Goal: Complete application form

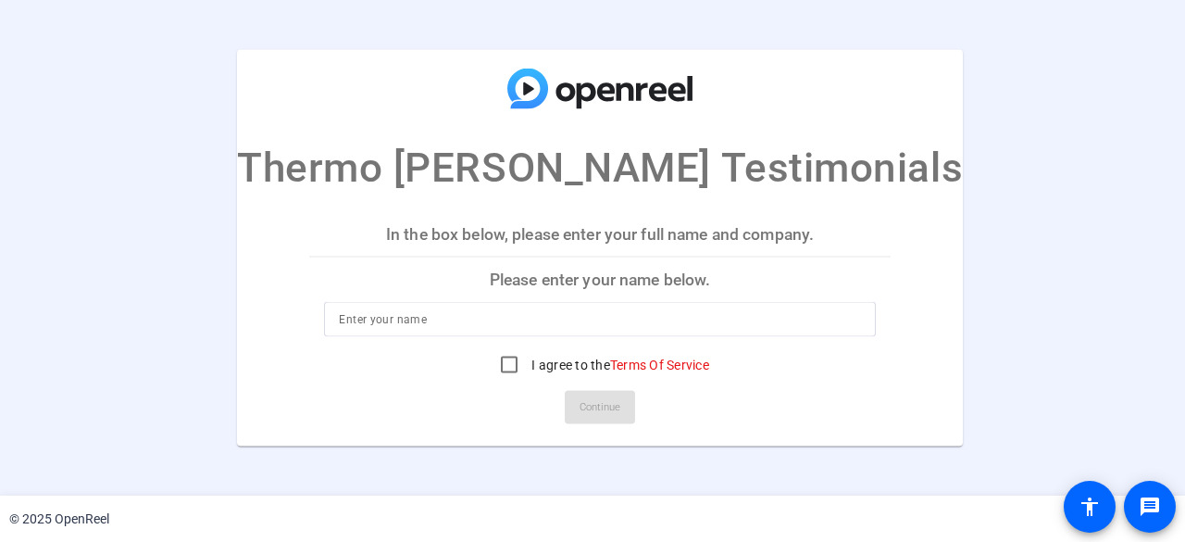
click at [538, 232] on p "In the box below, please enter your full name and company." at bounding box center [599, 233] width 581 height 44
click at [604, 285] on p "Please enter your name below." at bounding box center [599, 279] width 581 height 44
click at [524, 275] on p "Please enter your name below." at bounding box center [599, 279] width 581 height 44
click at [693, 260] on p "Please enter your name below." at bounding box center [599, 279] width 581 height 44
click at [585, 232] on p "In the box below, please enter your full name and company." at bounding box center [599, 233] width 581 height 44
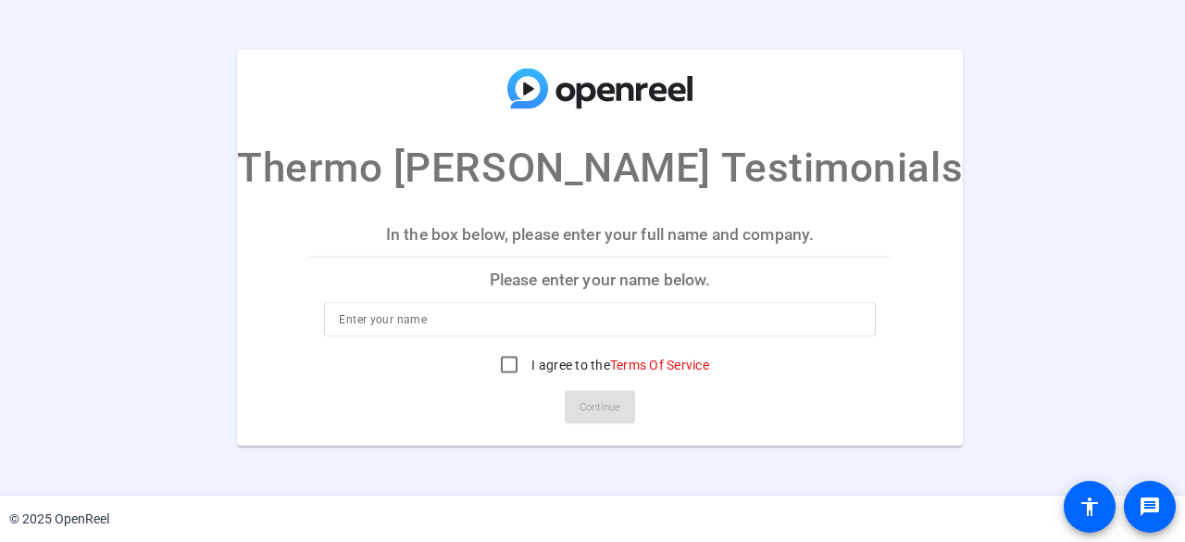
click at [562, 277] on p "Please enter your name below." at bounding box center [599, 279] width 581 height 44
click at [447, 321] on input at bounding box center [599, 319] width 521 height 22
type input "[PERSON_NAME]"
click at [501, 364] on input "I agree to the Terms Of Service" at bounding box center [509, 364] width 37 height 37
checkbox input "true"
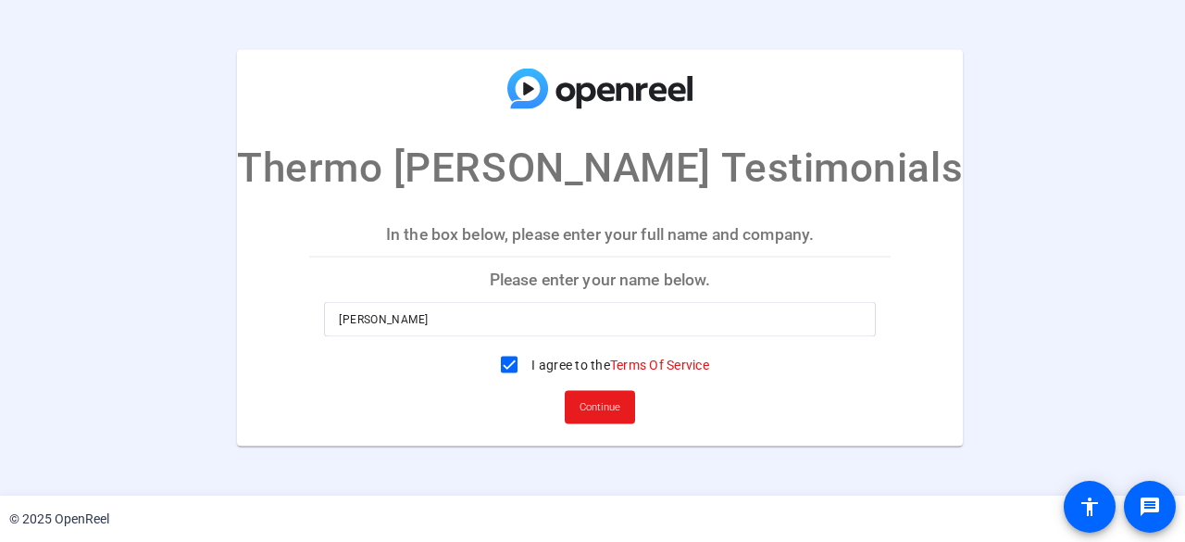
click at [613, 400] on span at bounding box center [600, 407] width 70 height 44
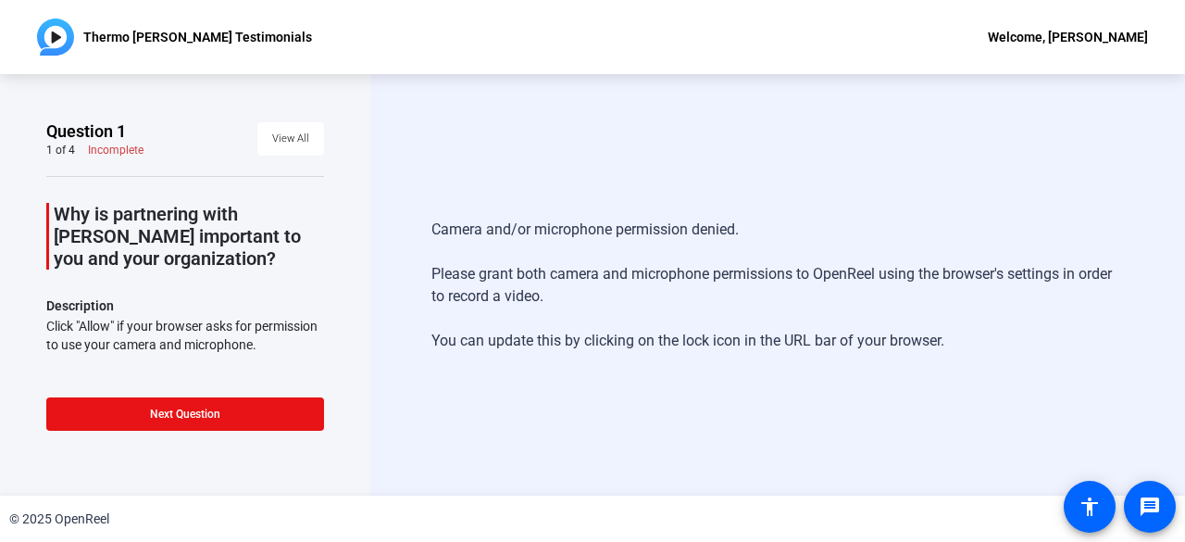
click at [739, 423] on div "Camera and/or microphone permission denied. Please grant both camera and microp…" at bounding box center [777, 284] width 815 height 421
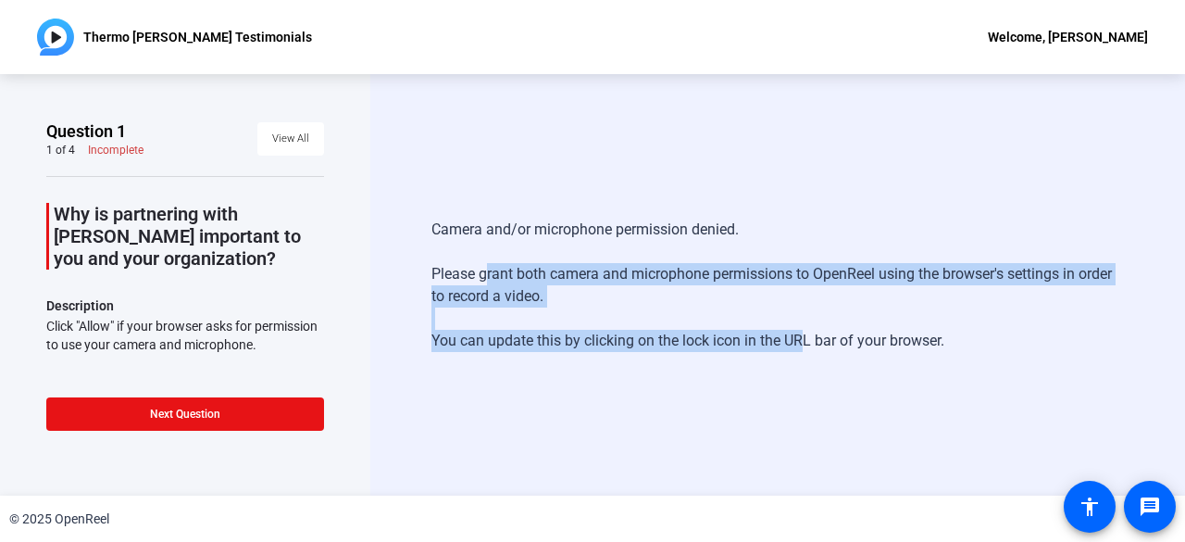
drag, startPoint x: 480, startPoint y: 279, endPoint x: 791, endPoint y: 393, distance: 331.3
click at [799, 350] on div "Camera and/or microphone permission denied. Please grant both camera and microp…" at bounding box center [777, 285] width 693 height 170
click at [750, 441] on div "Camera and/or microphone permission denied. Please grant both camera and microp…" at bounding box center [777, 284] width 815 height 421
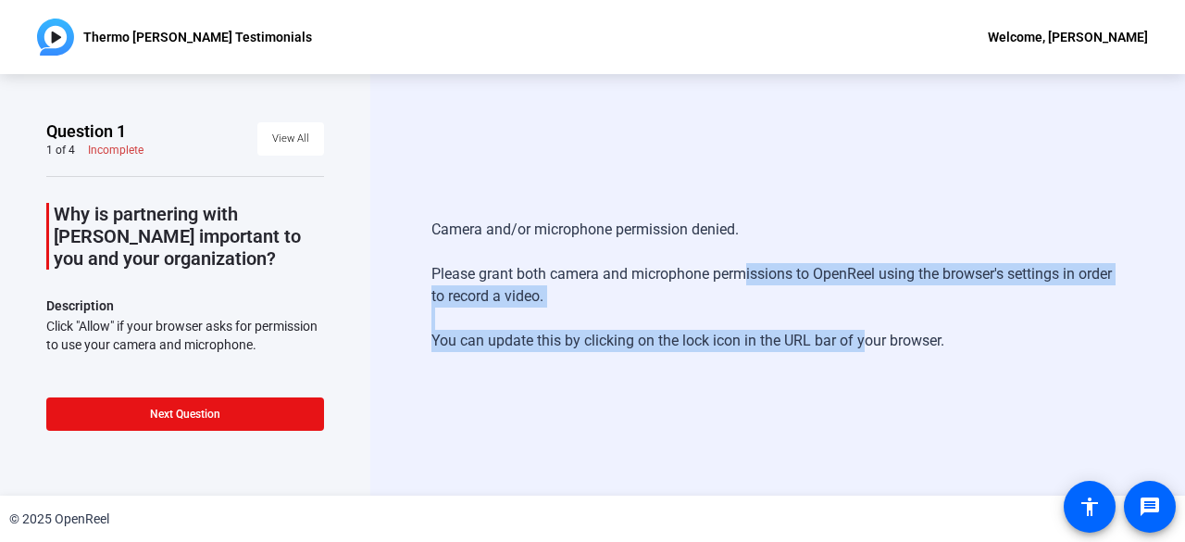
drag, startPoint x: 737, startPoint y: 269, endPoint x: 857, endPoint y: 444, distance: 212.4
click at [857, 444] on div "Camera and/or microphone permission denied. Please grant both camera and microp…" at bounding box center [777, 284] width 815 height 421
click at [856, 444] on div "Camera and/or microphone permission denied. Please grant both camera and microp…" at bounding box center [777, 284] width 815 height 421
